Goal: Check status: Check status

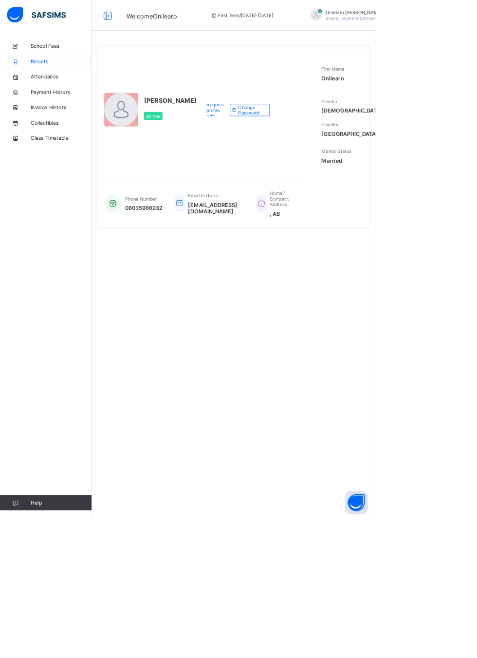
click at [54, 78] on span "Results" at bounding box center [78, 78] width 78 height 8
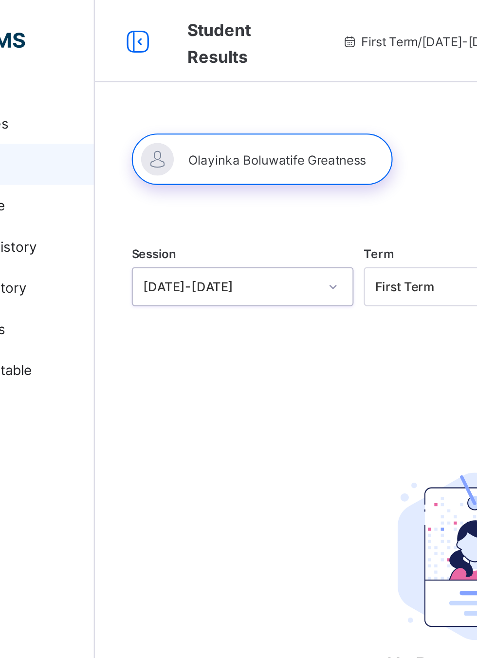
click at [155, 52] on div "Session 0 results available. Select is focused ,type to refine list, press Down…" at bounding box center [297, 212] width 360 height 327
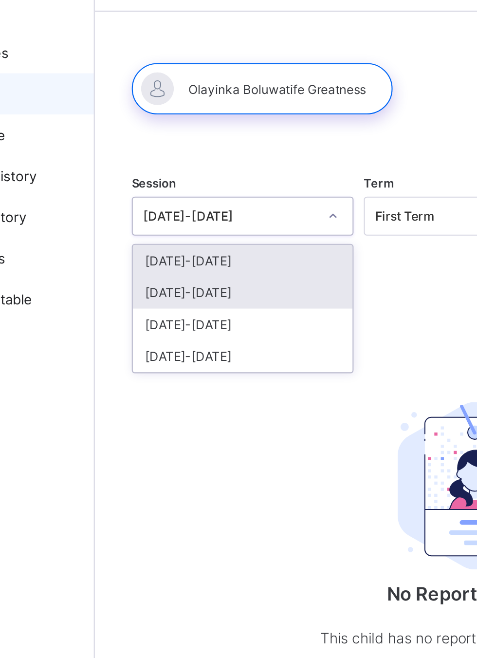
click at [170, 172] on div "[DATE]-[DATE]" at bounding box center [187, 172] width 104 height 15
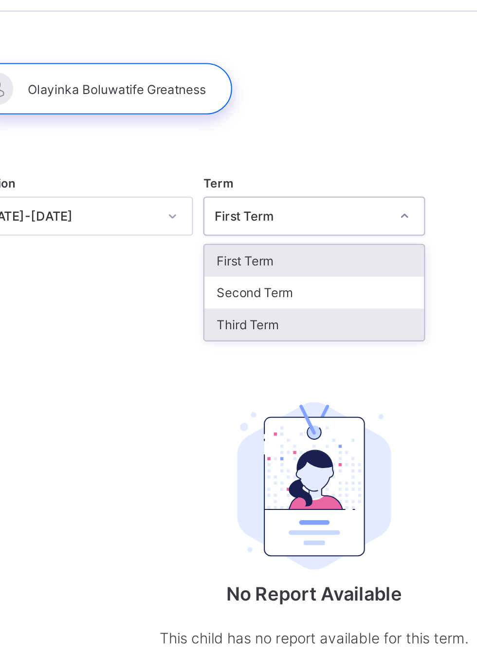
click at [272, 186] on div "Third Term" at bounding box center [297, 187] width 104 height 15
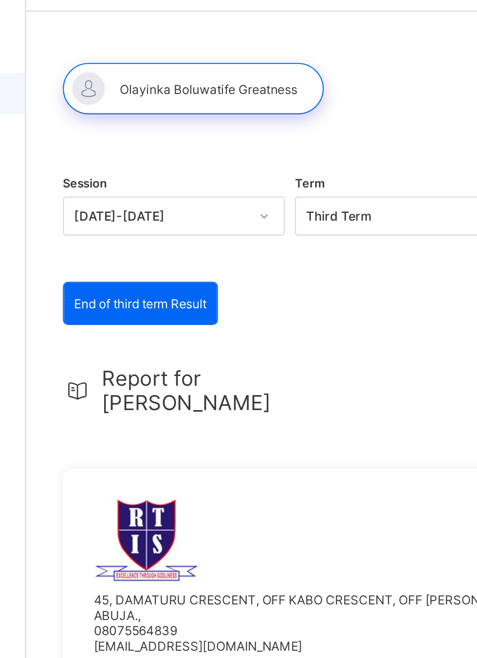
click at [188, 180] on span "End of third term Result" at bounding box center [171, 177] width 63 height 7
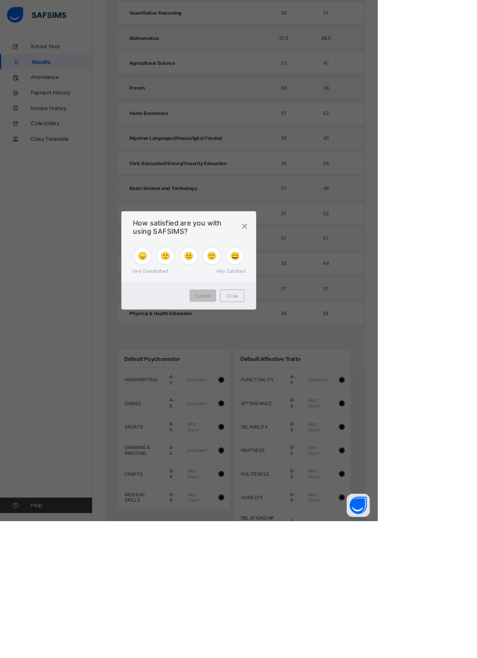
scroll to position [600, 0]
click at [221, 657] on div "× How satisfied are you with using SAFSIMS? 😞 🙁 😐 🙂 😄 Very Dissatisfied Very Sa…" at bounding box center [238, 329] width 477 height 658
click at [83, 578] on div "× How satisfied are you with using SAFSIMS? 😞 🙁 😐 🙂 😄 Very Dissatisfied Very Sa…" at bounding box center [238, 329] width 477 height 658
click at [314, 293] on div "×" at bounding box center [309, 285] width 9 height 17
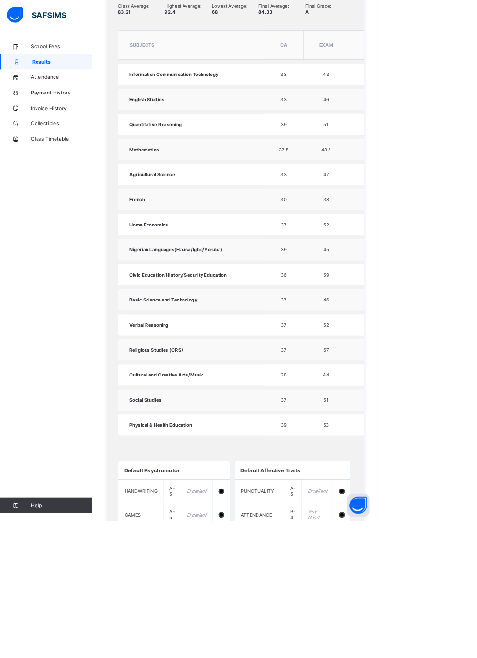
scroll to position [399, 0]
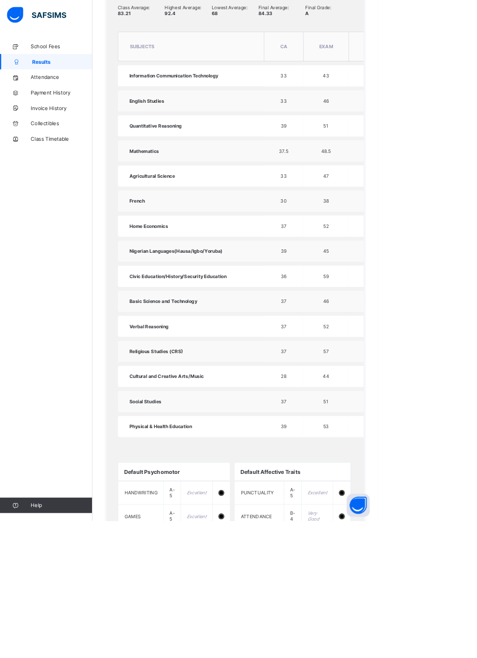
click at [476, 657] on div "Session 2024-2025 Term Third Term End of third term Result End of third term Re…" at bounding box center [297, 345] width 360 height 1390
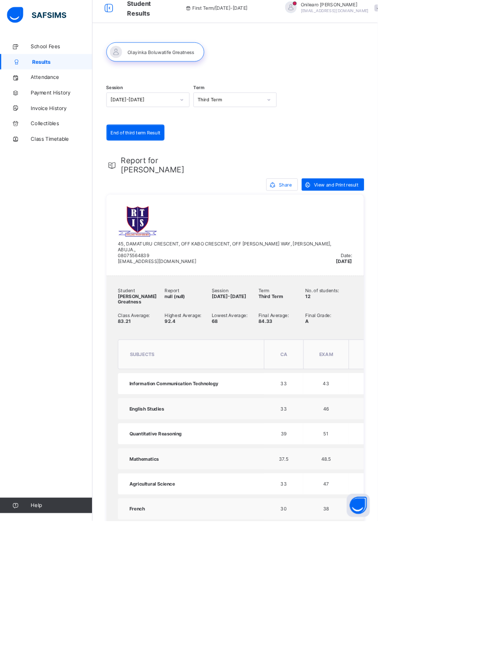
scroll to position [0, 0]
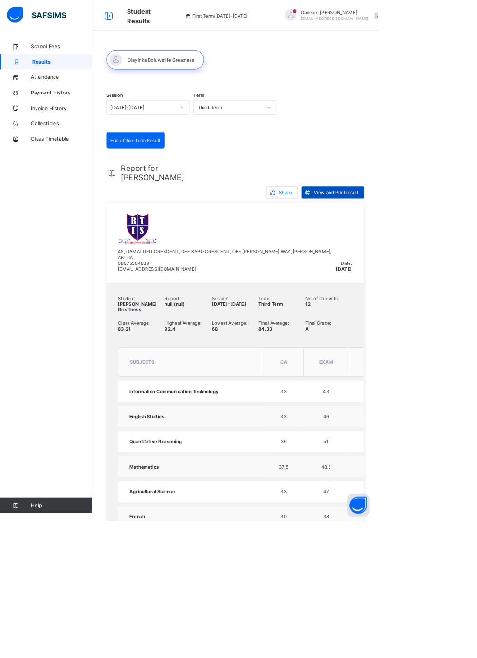
click at [424, 243] on span "View and Print result" at bounding box center [425, 243] width 56 height 7
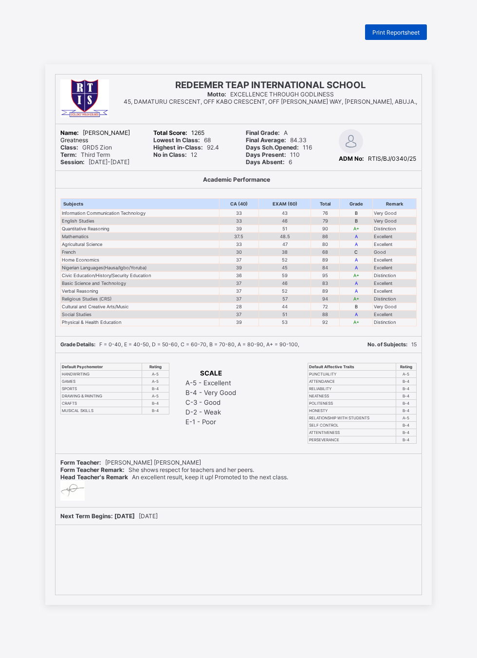
click at [389, 32] on span "Print Reportsheet" at bounding box center [396, 32] width 47 height 7
